Goal: Transaction & Acquisition: Purchase product/service

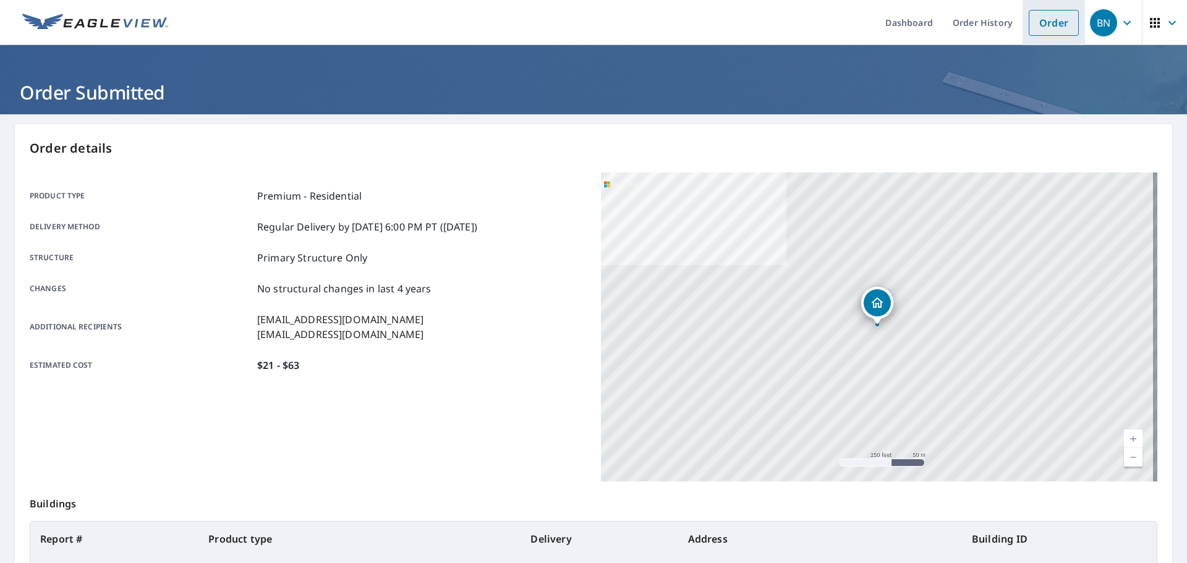
click at [1029, 22] on link "Order" at bounding box center [1054, 23] width 50 height 26
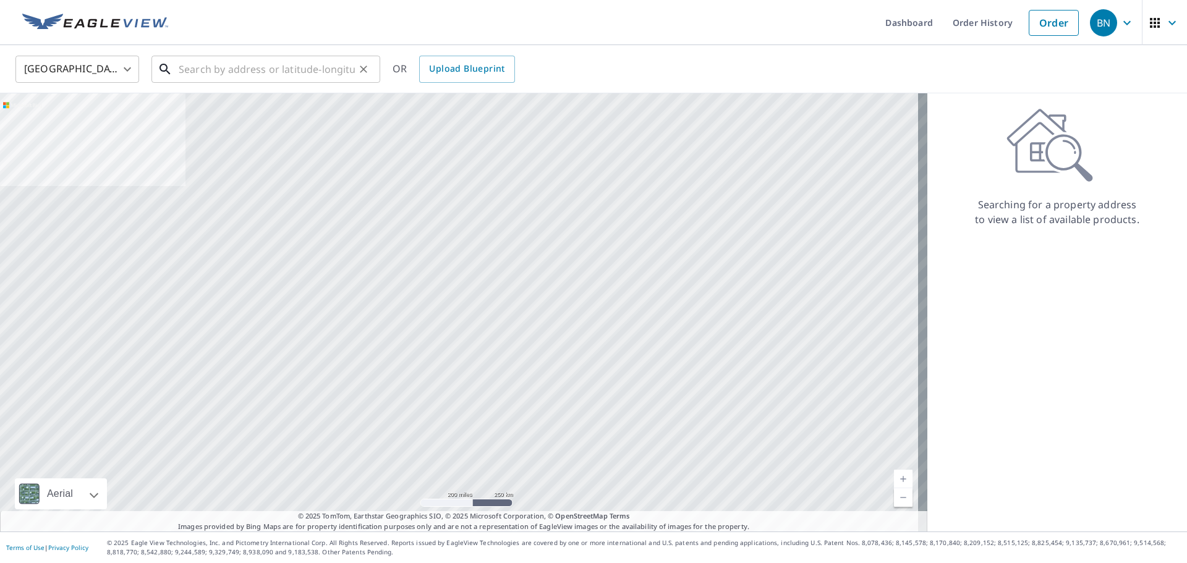
click at [226, 73] on input "text" at bounding box center [267, 69] width 176 height 35
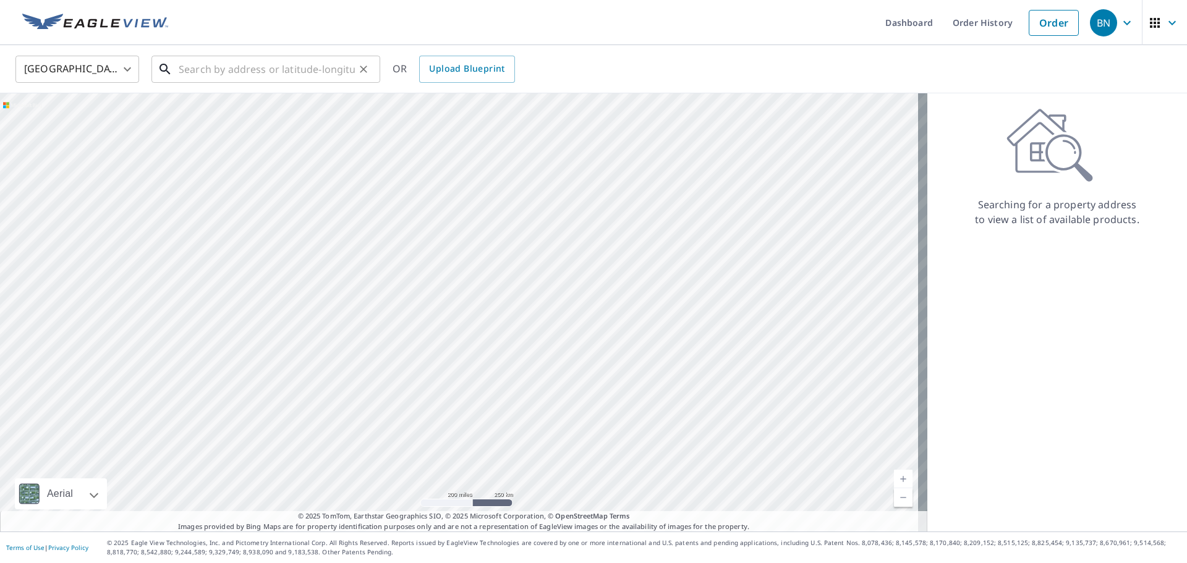
click at [214, 66] on input "text" at bounding box center [267, 69] width 176 height 35
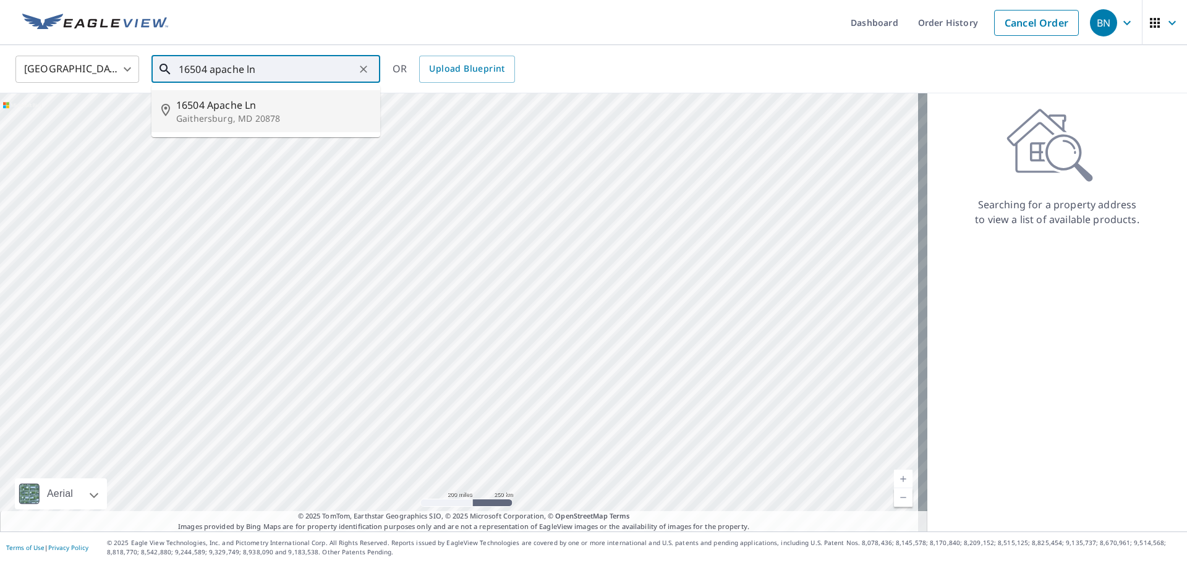
click at [240, 100] on span "16504 Apache Ln" at bounding box center [273, 105] width 194 height 15
type input "[STREET_ADDRESS]"
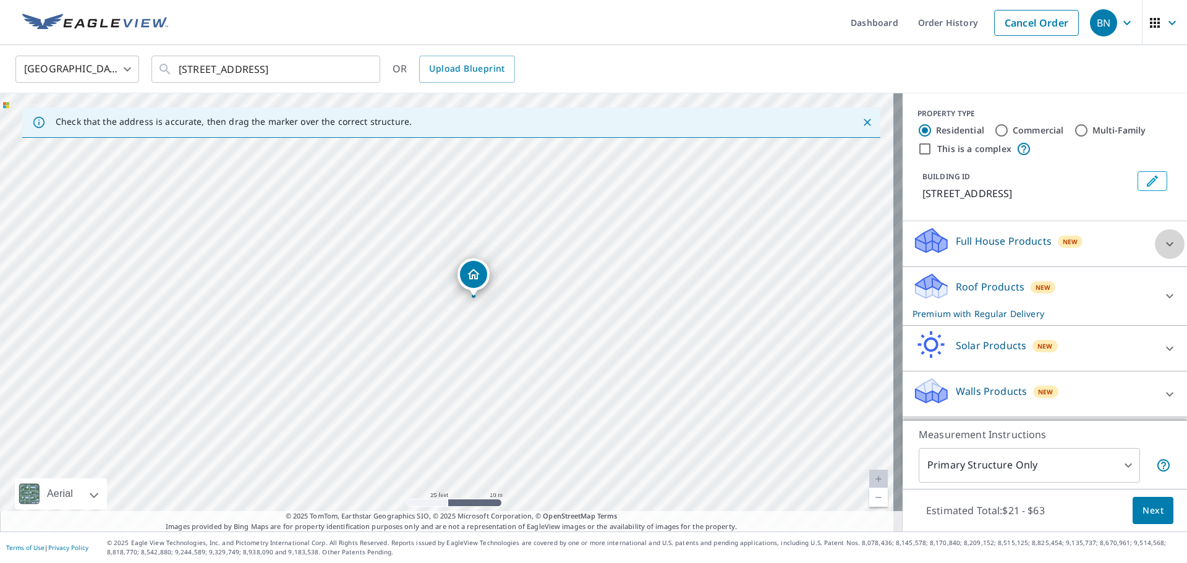
click at [1162, 252] on icon at bounding box center [1169, 244] width 15 height 15
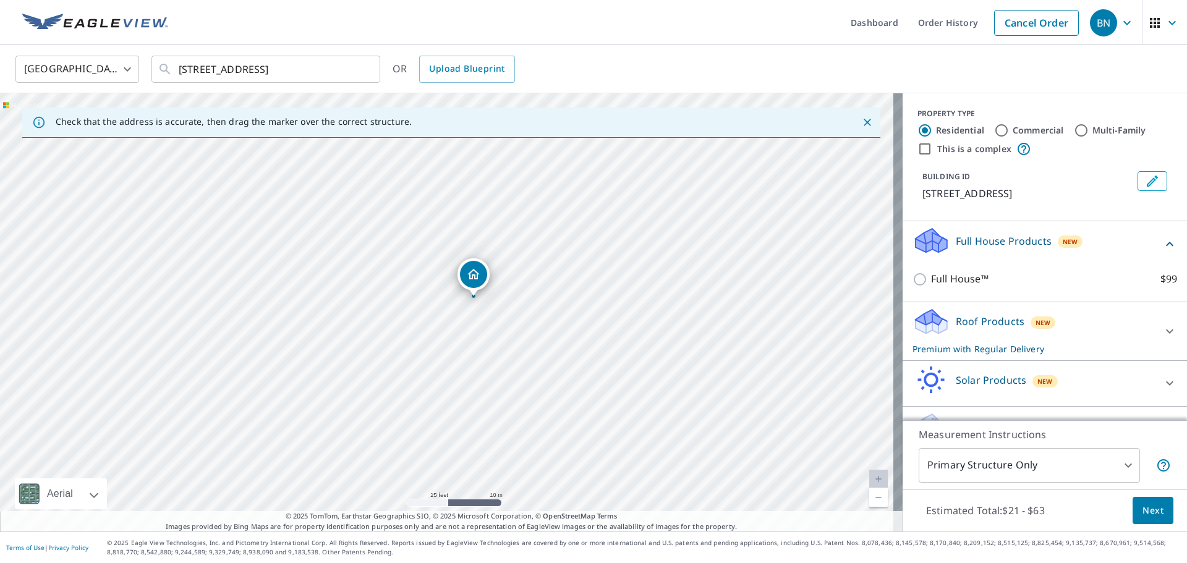
click at [1162, 252] on icon at bounding box center [1169, 244] width 15 height 15
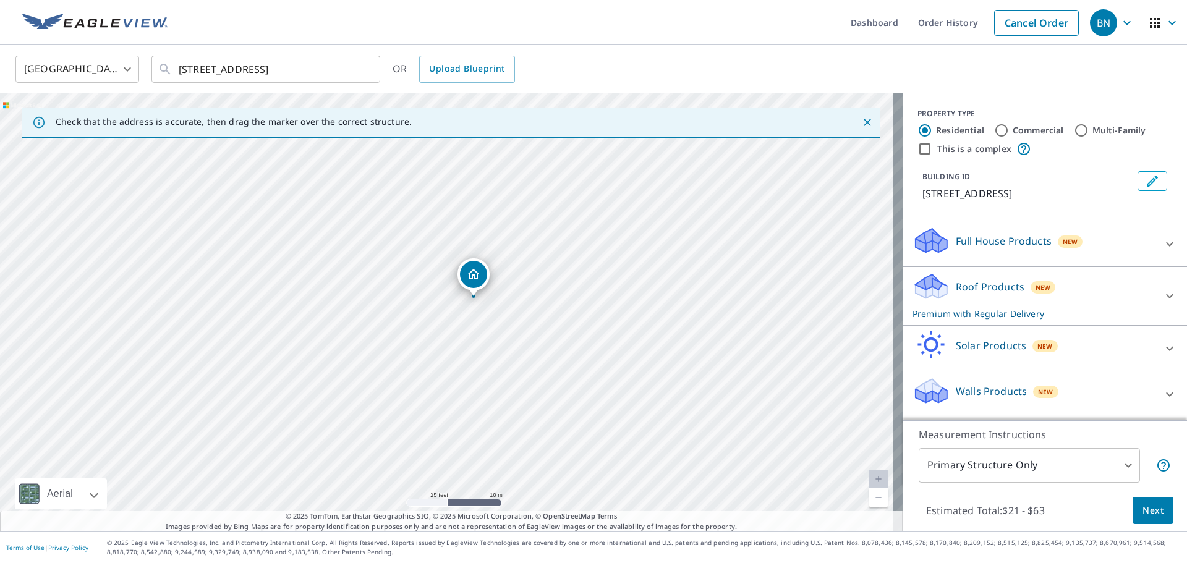
scroll to position [12, 0]
click at [1138, 284] on div "Roof Products New Premium with Regular Delivery" at bounding box center [1044, 296] width 265 height 48
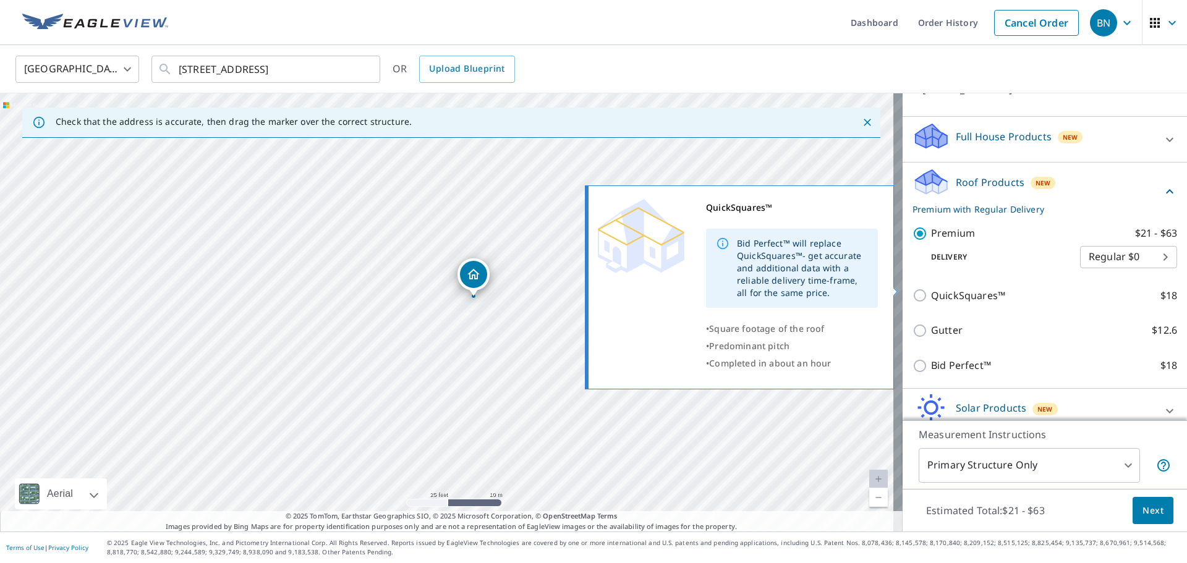
scroll to position [135, 0]
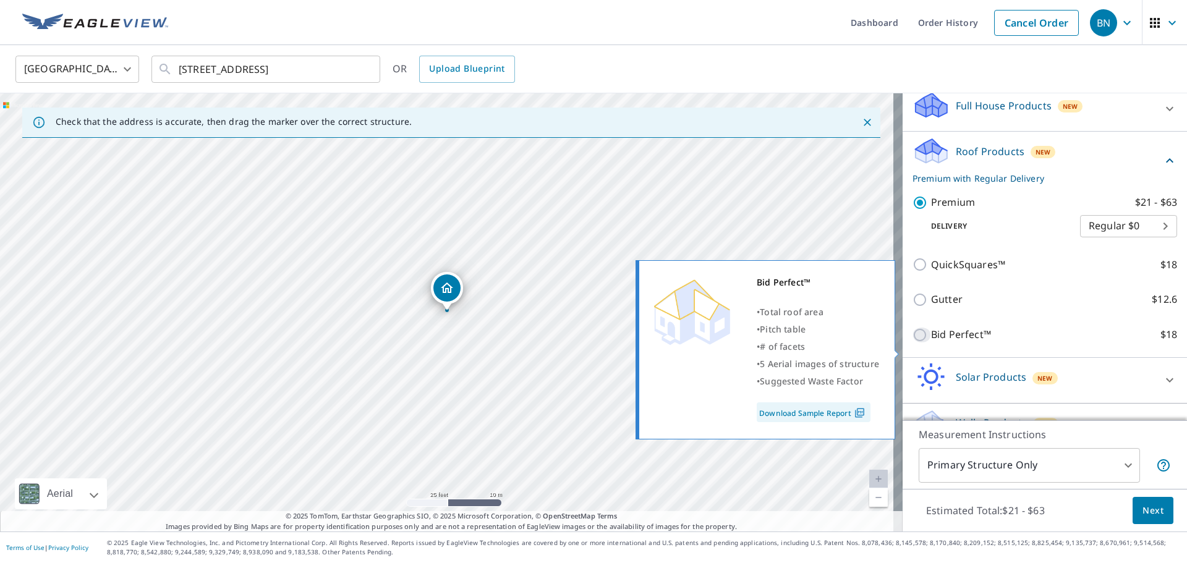
click at [914, 342] on input "Bid Perfect™ $18" at bounding box center [921, 335] width 19 height 15
checkbox input "true"
checkbox input "false"
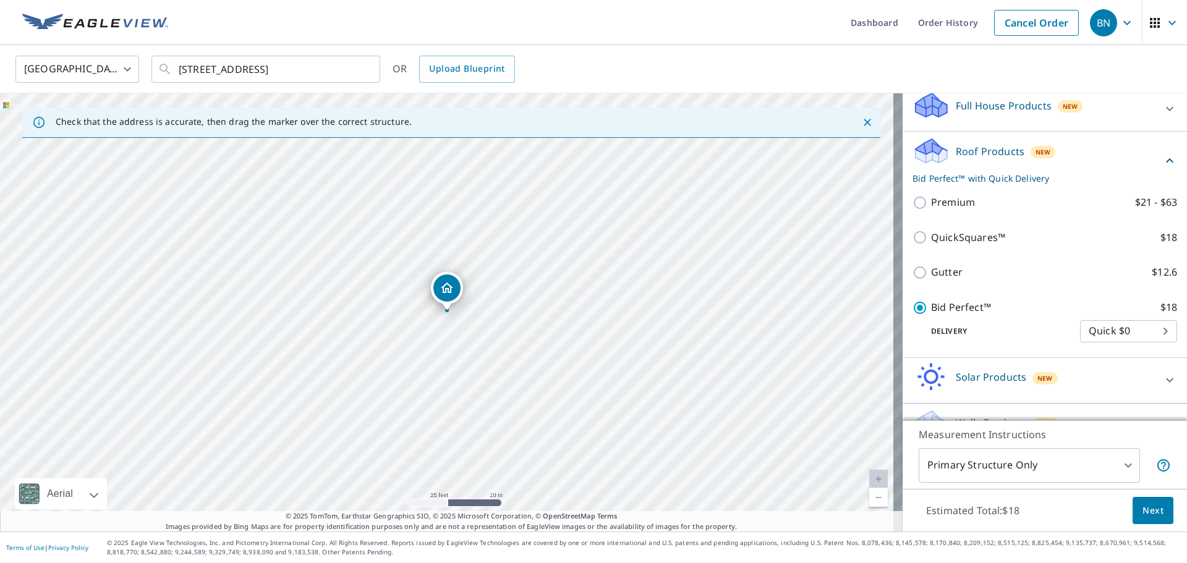
scroll to position [179, 0]
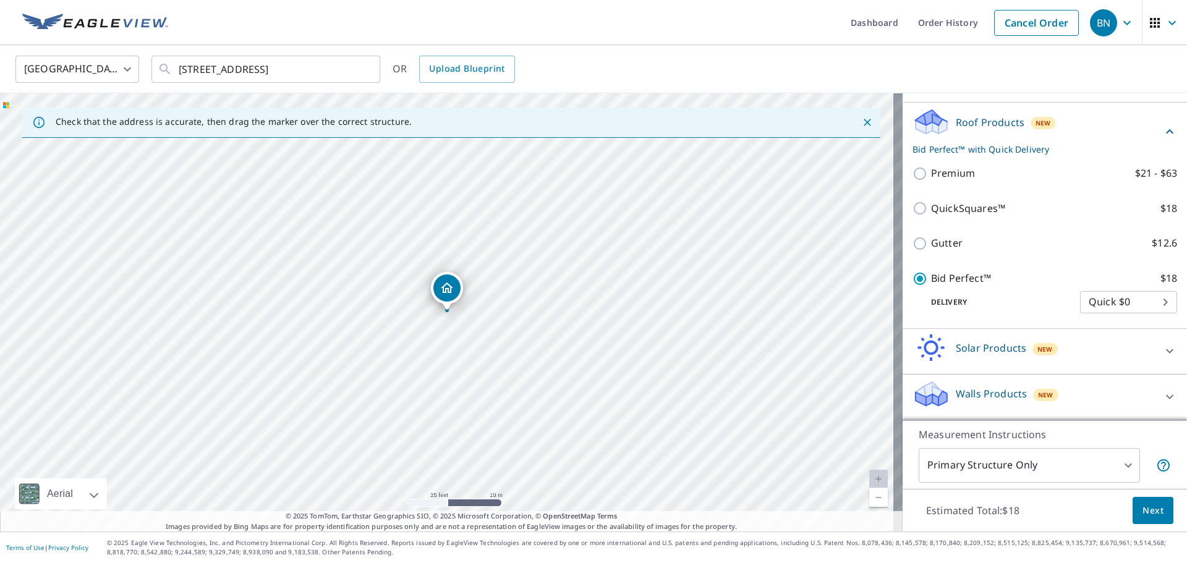
click at [1142, 506] on span "Next" at bounding box center [1152, 510] width 21 height 15
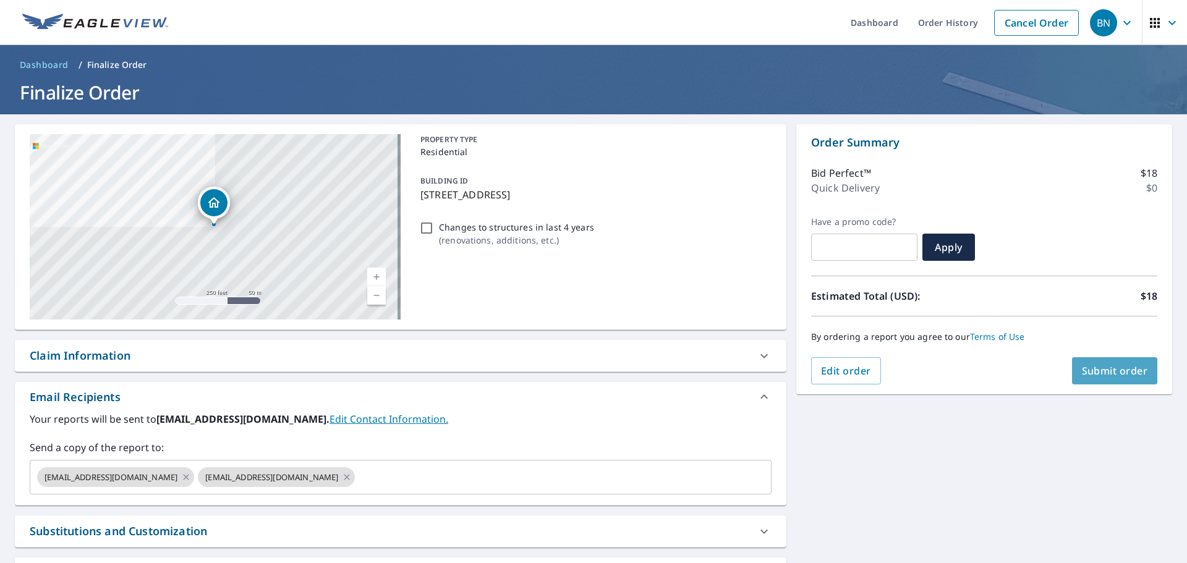
click at [1108, 370] on span "Submit order" at bounding box center [1115, 371] width 66 height 14
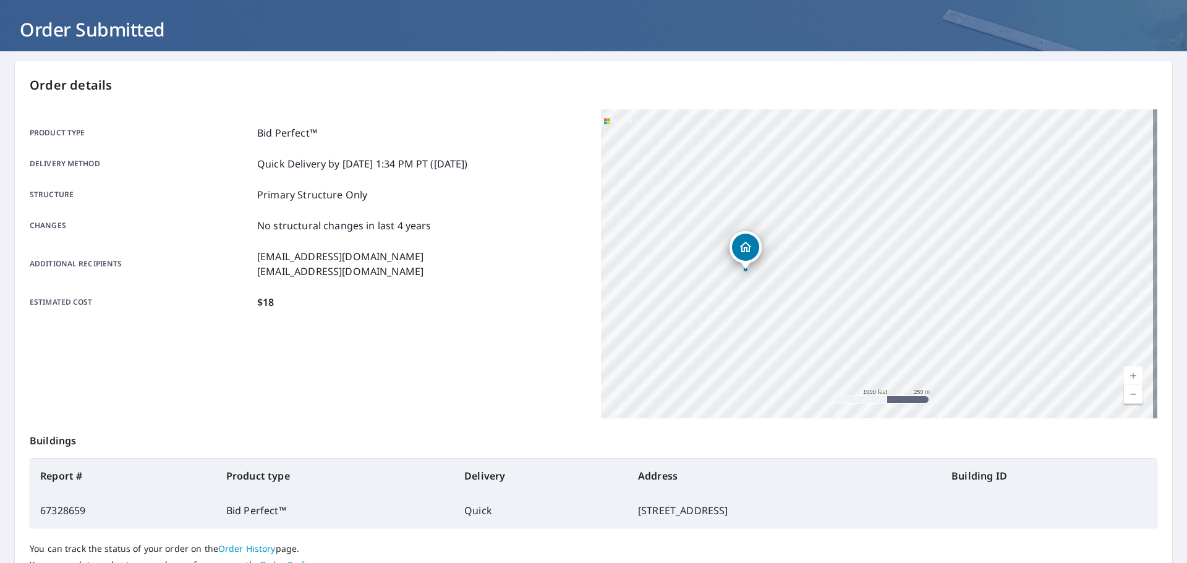
scroll to position [164, 0]
